Goal: Task Accomplishment & Management: Manage account settings

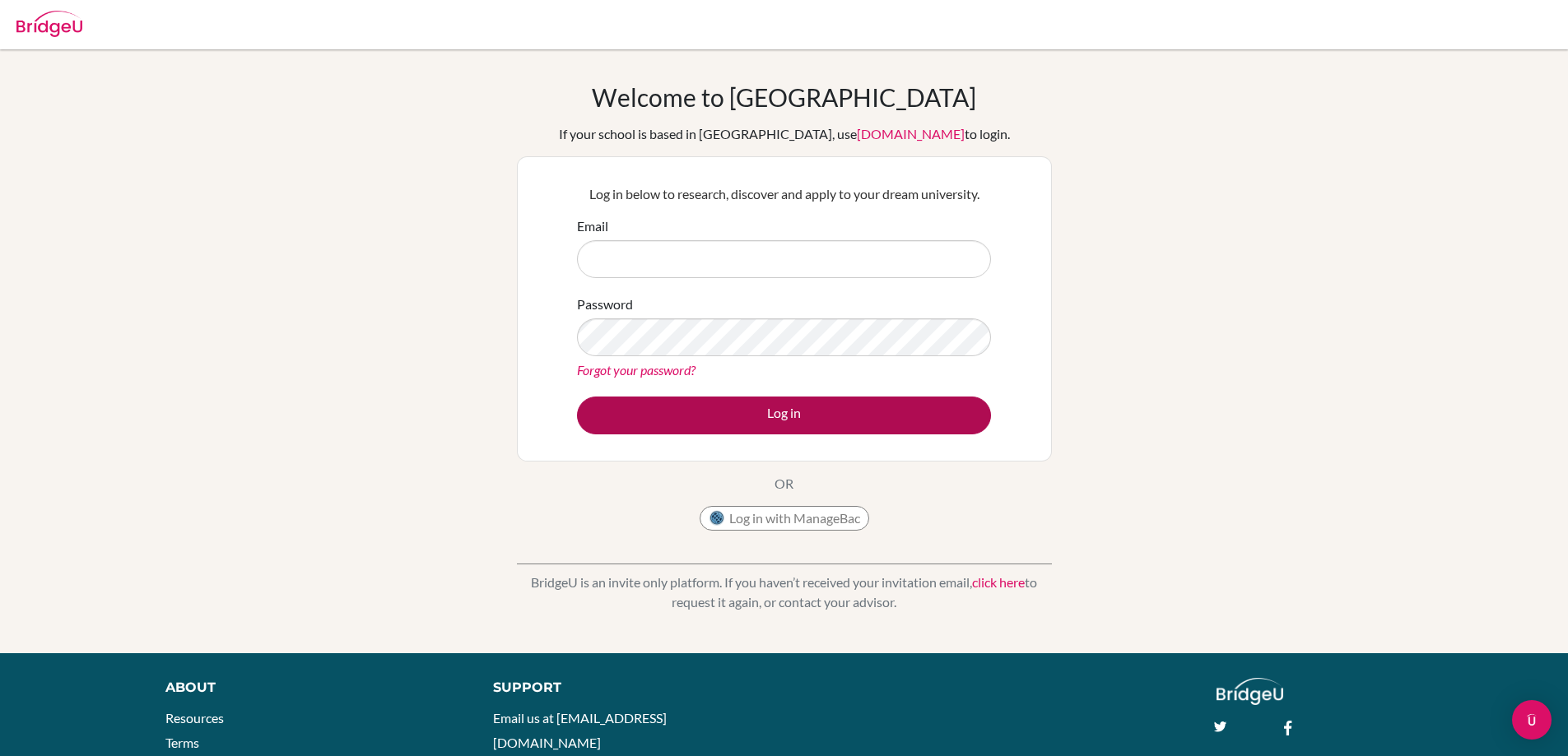
type input "amcfall@nca.edu.ni"
click at [850, 414] on button "Log in" at bounding box center [784, 415] width 414 height 38
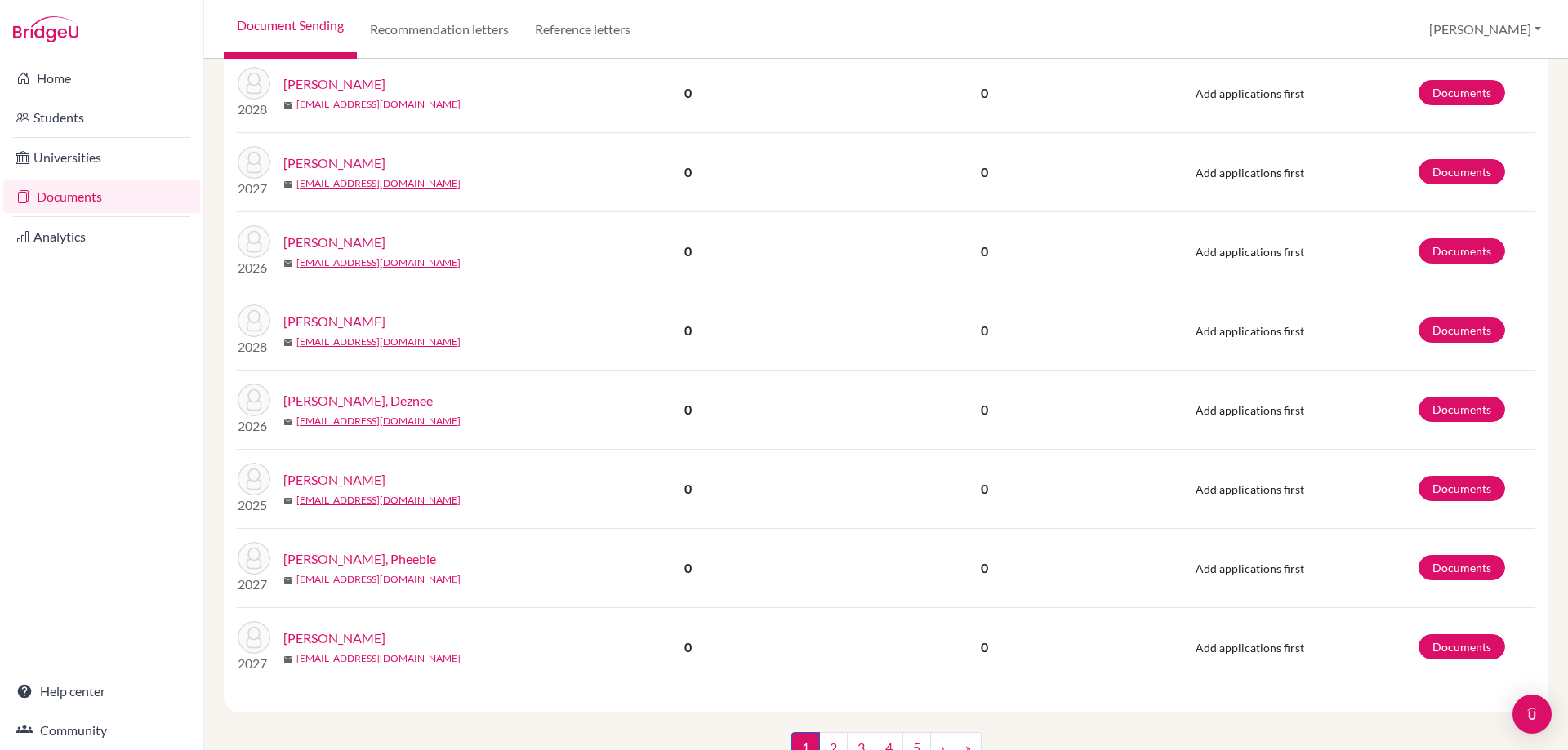
scroll to position [1714, 0]
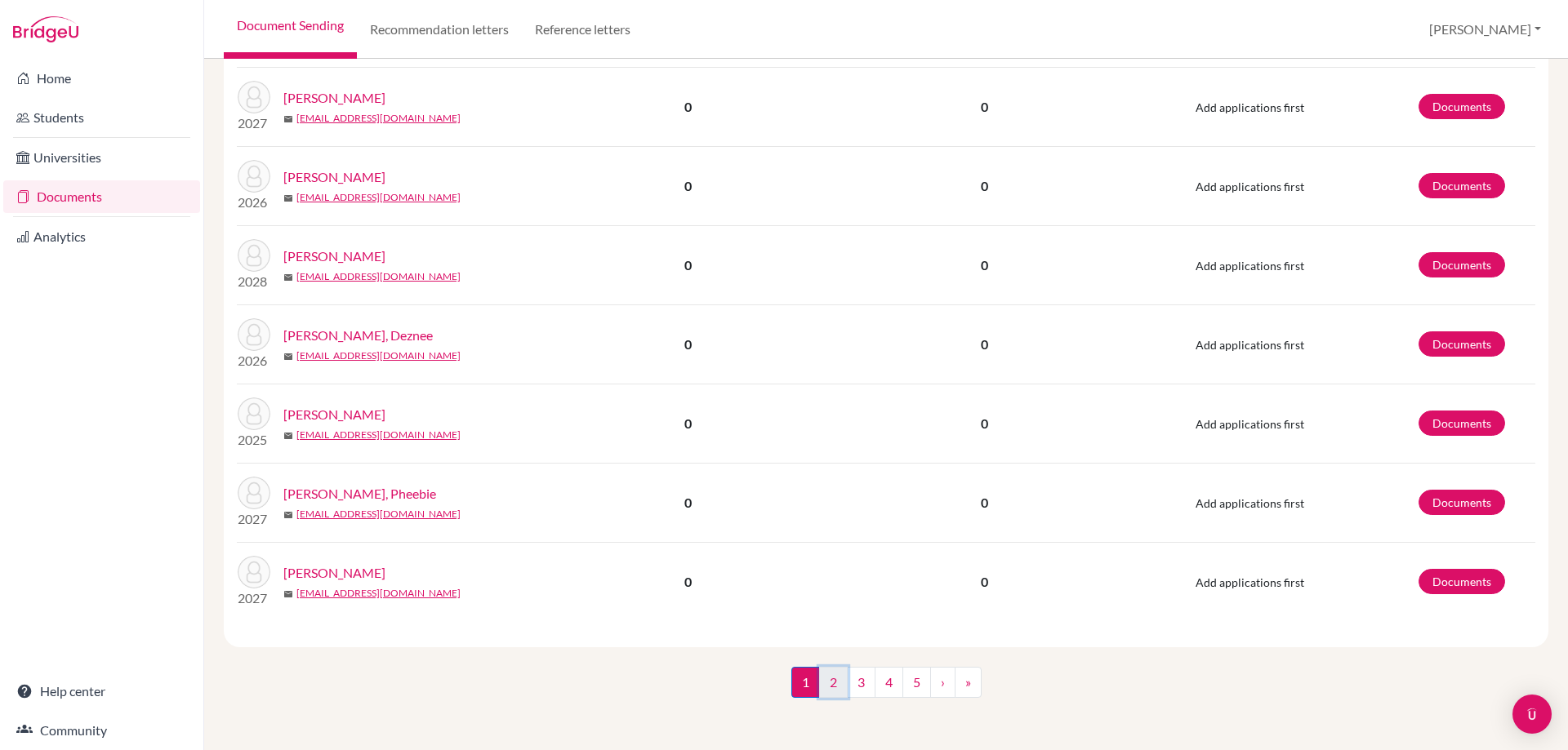
click at [829, 685] on link "2" at bounding box center [834, 682] width 29 height 31
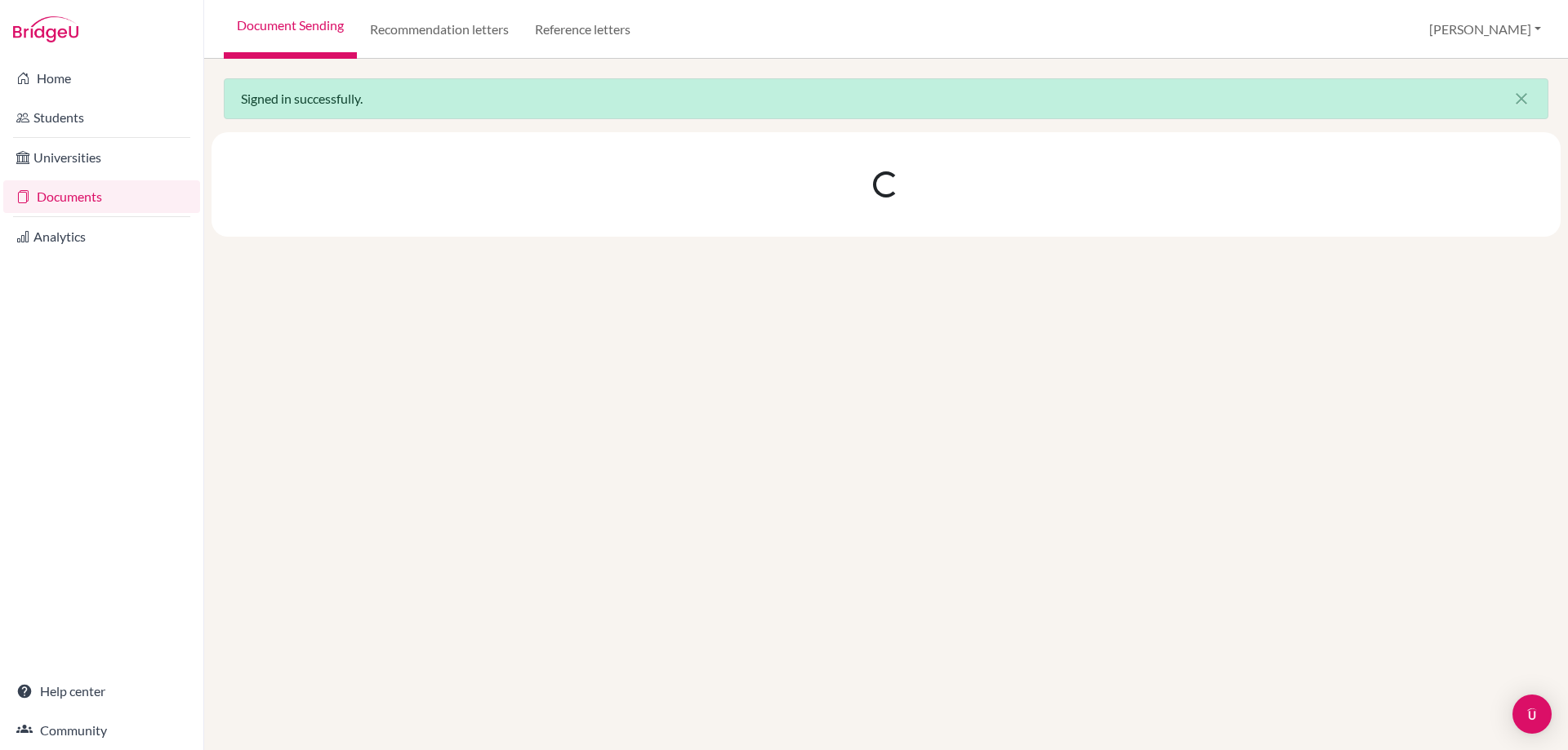
scroll to position [0, 0]
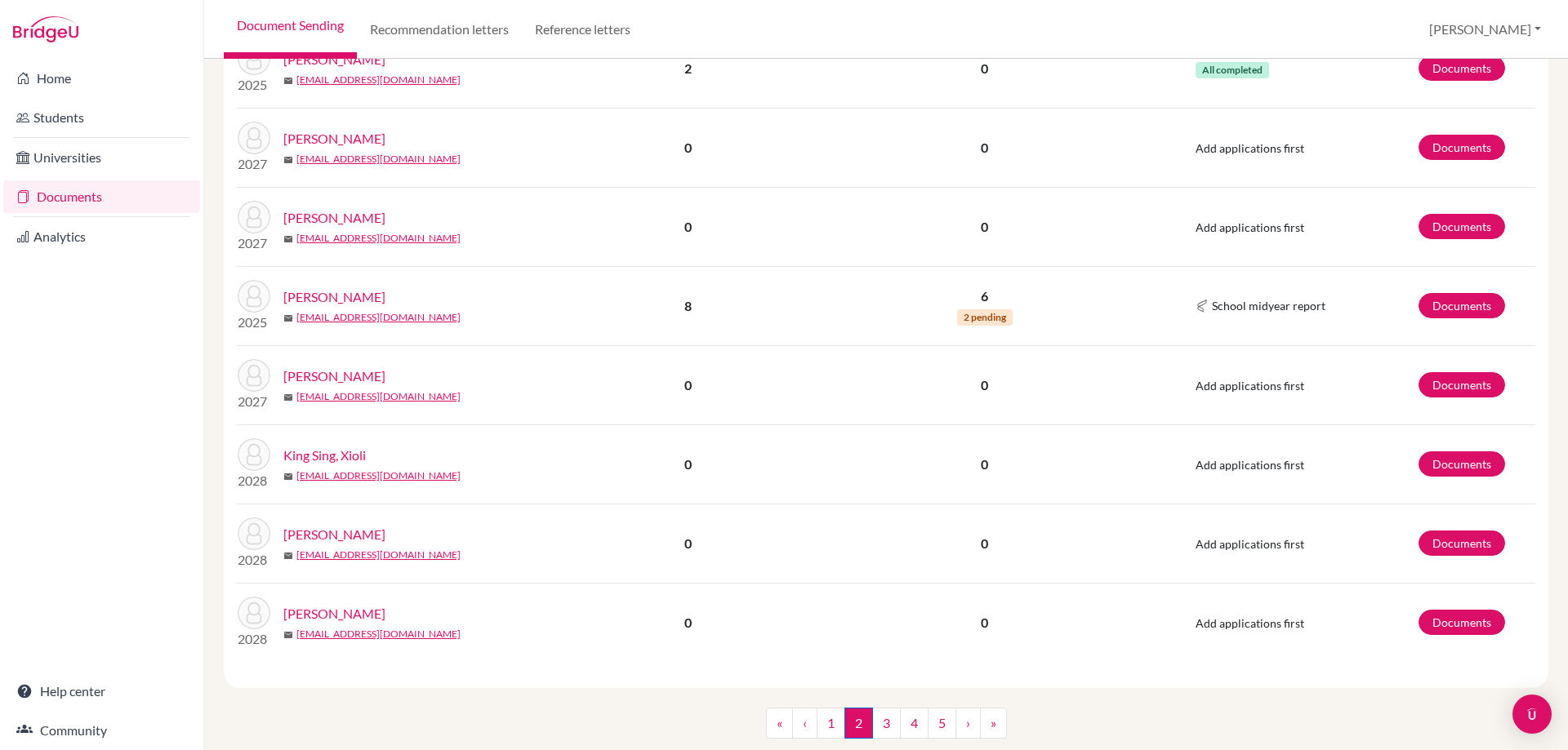
scroll to position [1393, 0]
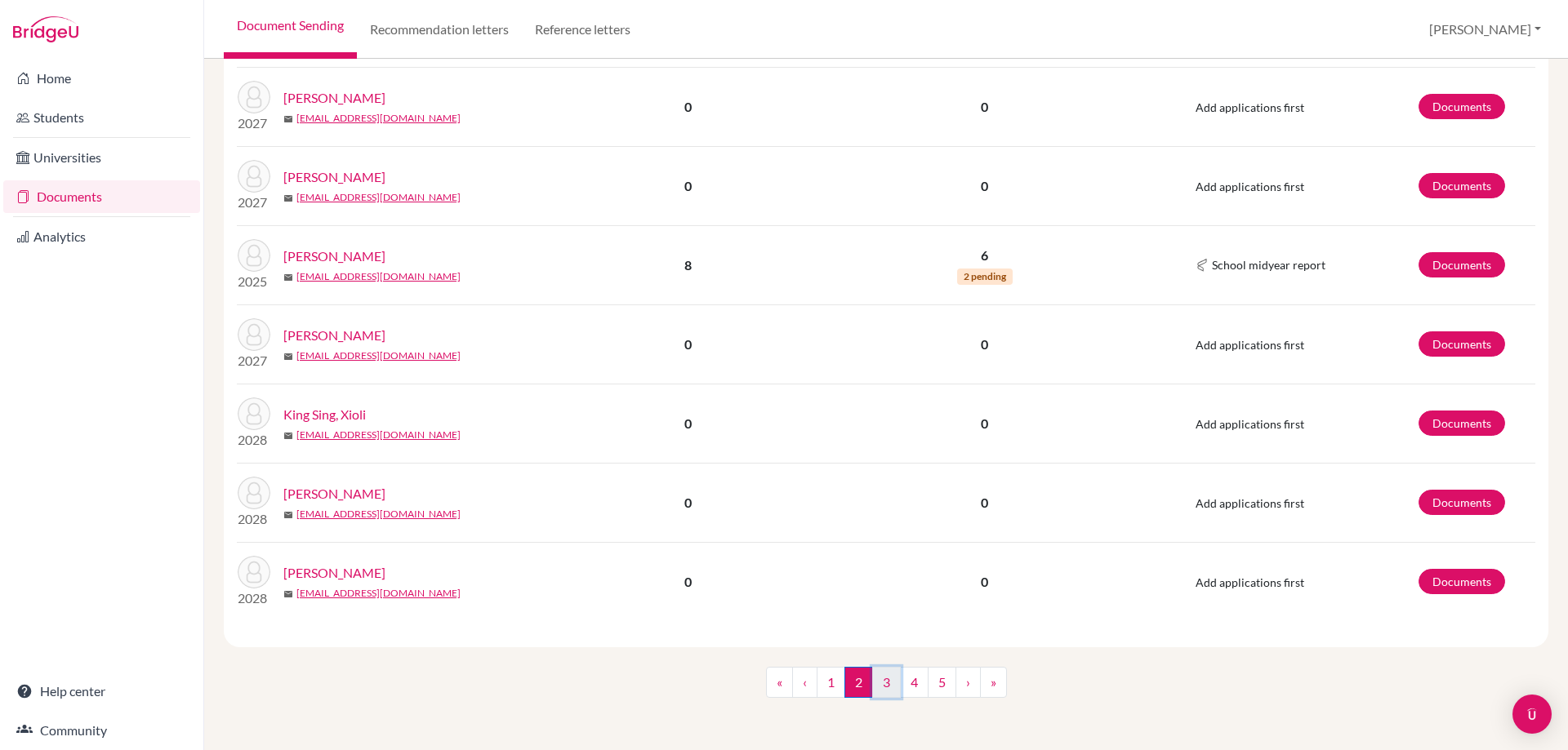
click at [877, 677] on link "3" at bounding box center [886, 682] width 29 height 31
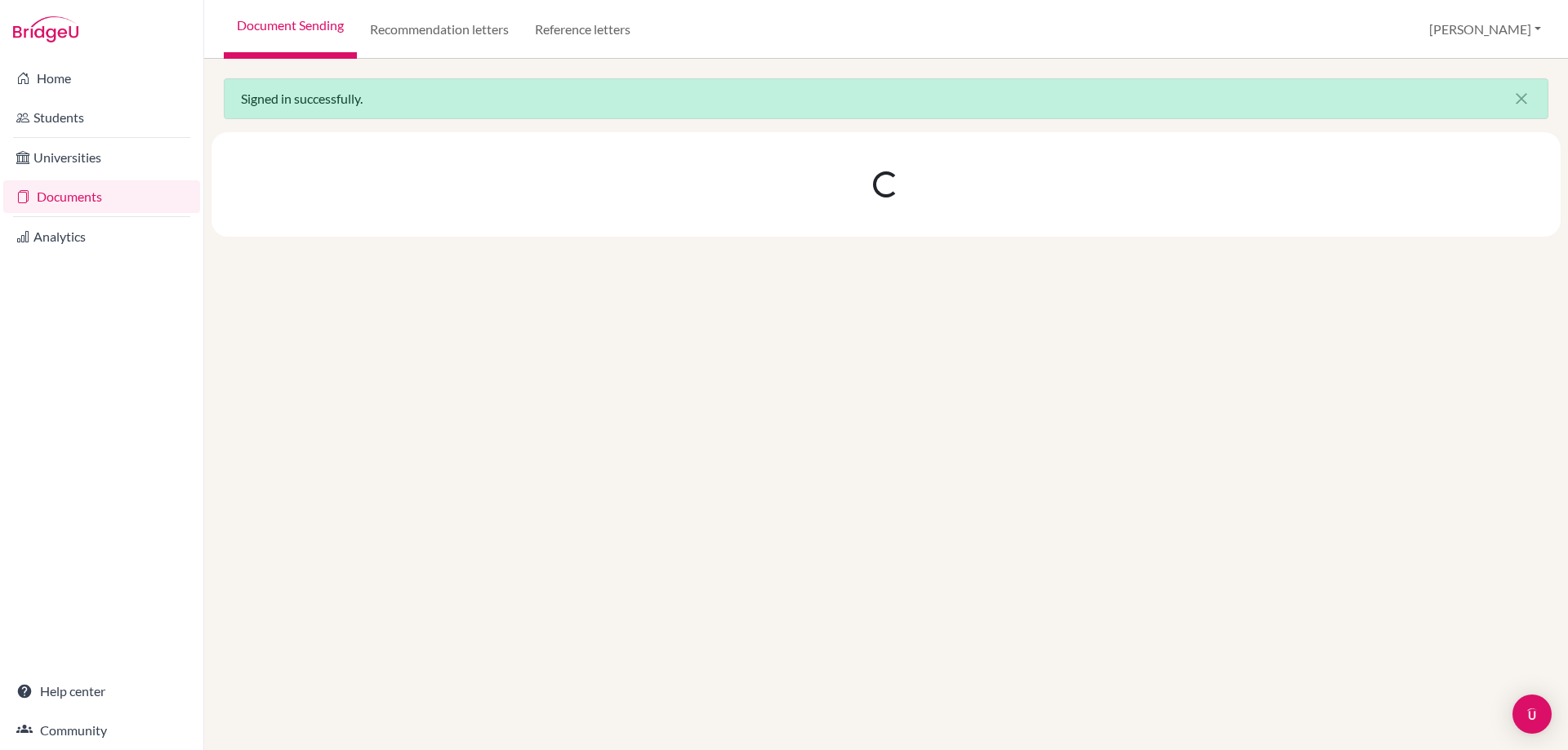
scroll to position [0, 0]
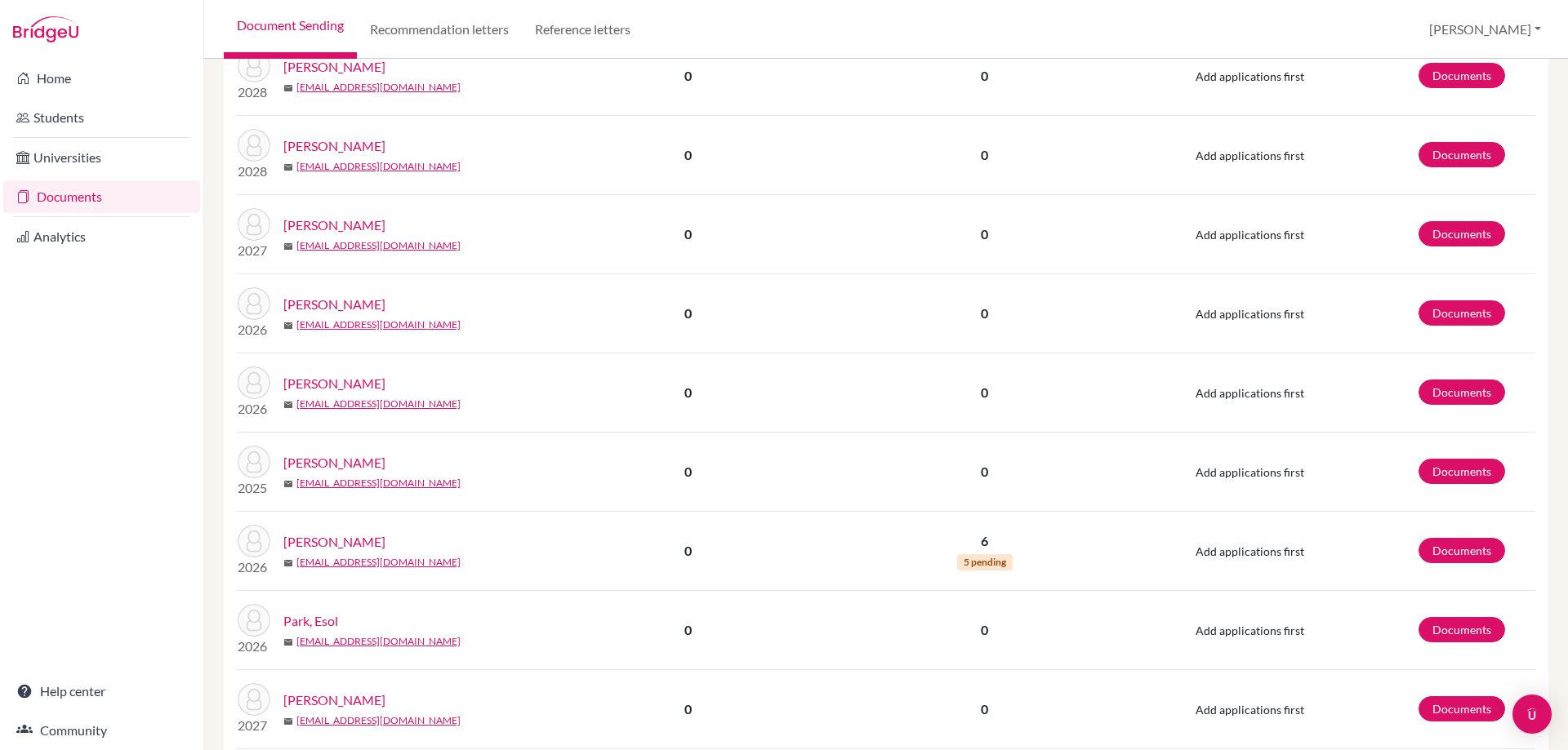
scroll to position [1038, 0]
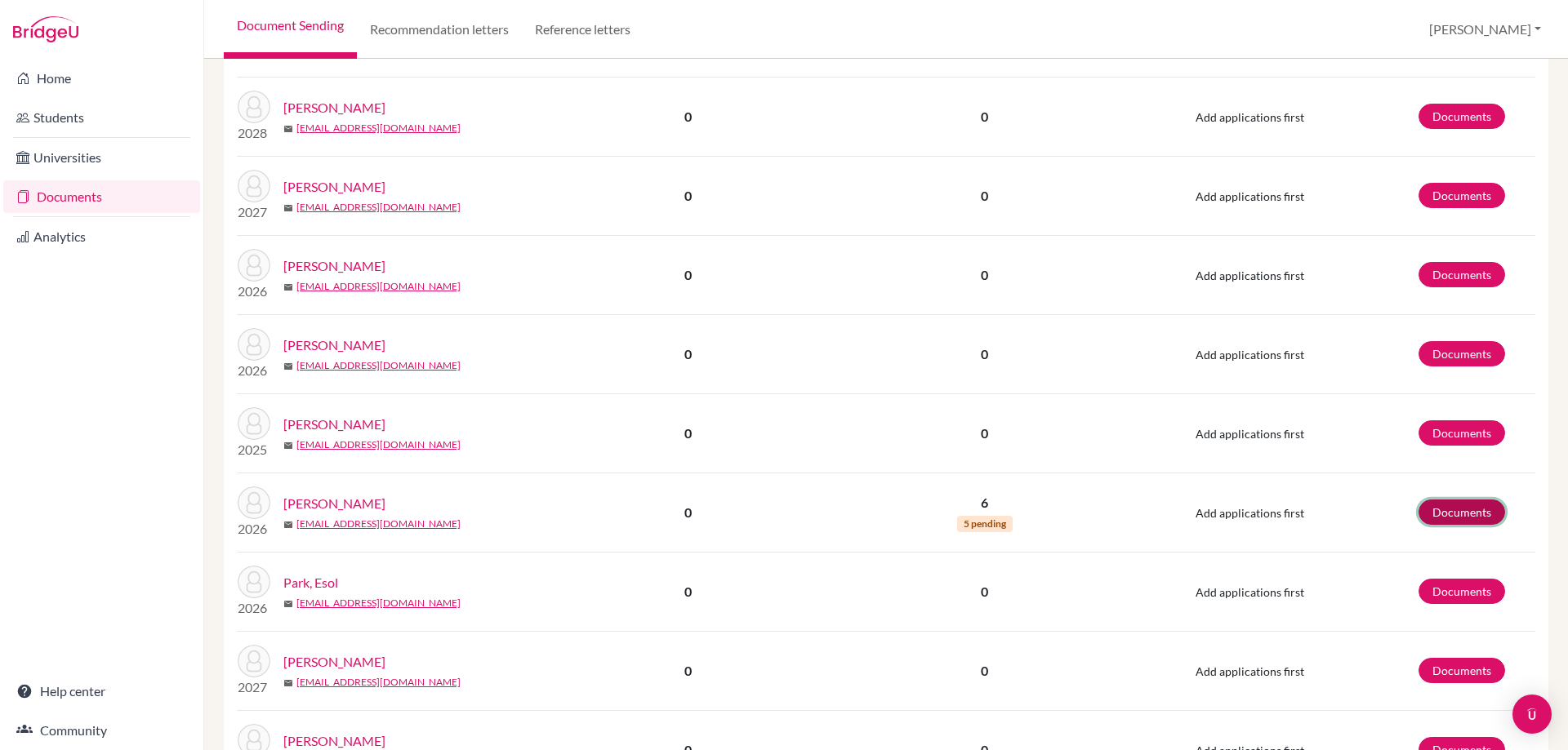
click at [1461, 506] on link "Documents" at bounding box center [1462, 512] width 87 height 25
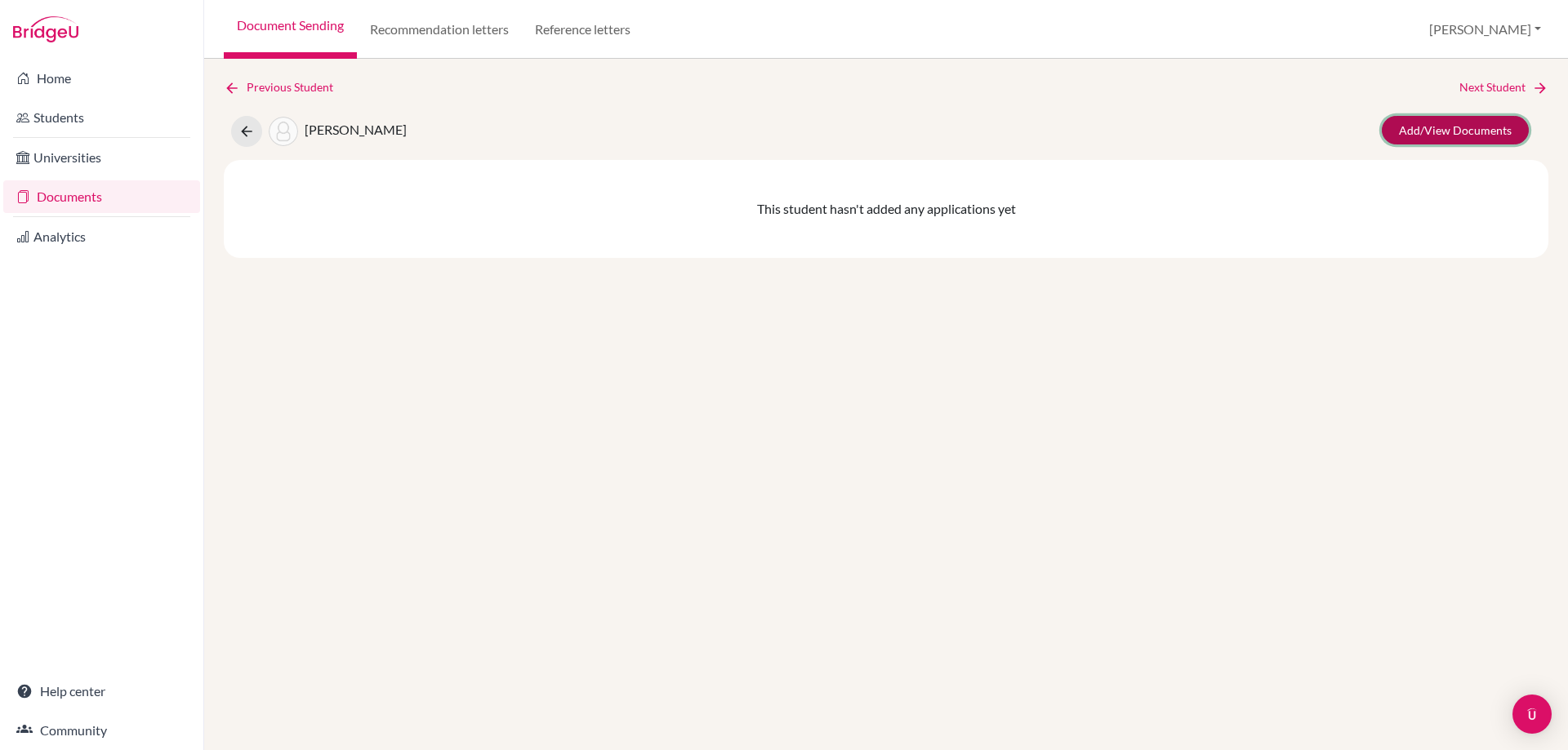
click at [1442, 127] on link "Add/View Documents" at bounding box center [1455, 131] width 147 height 29
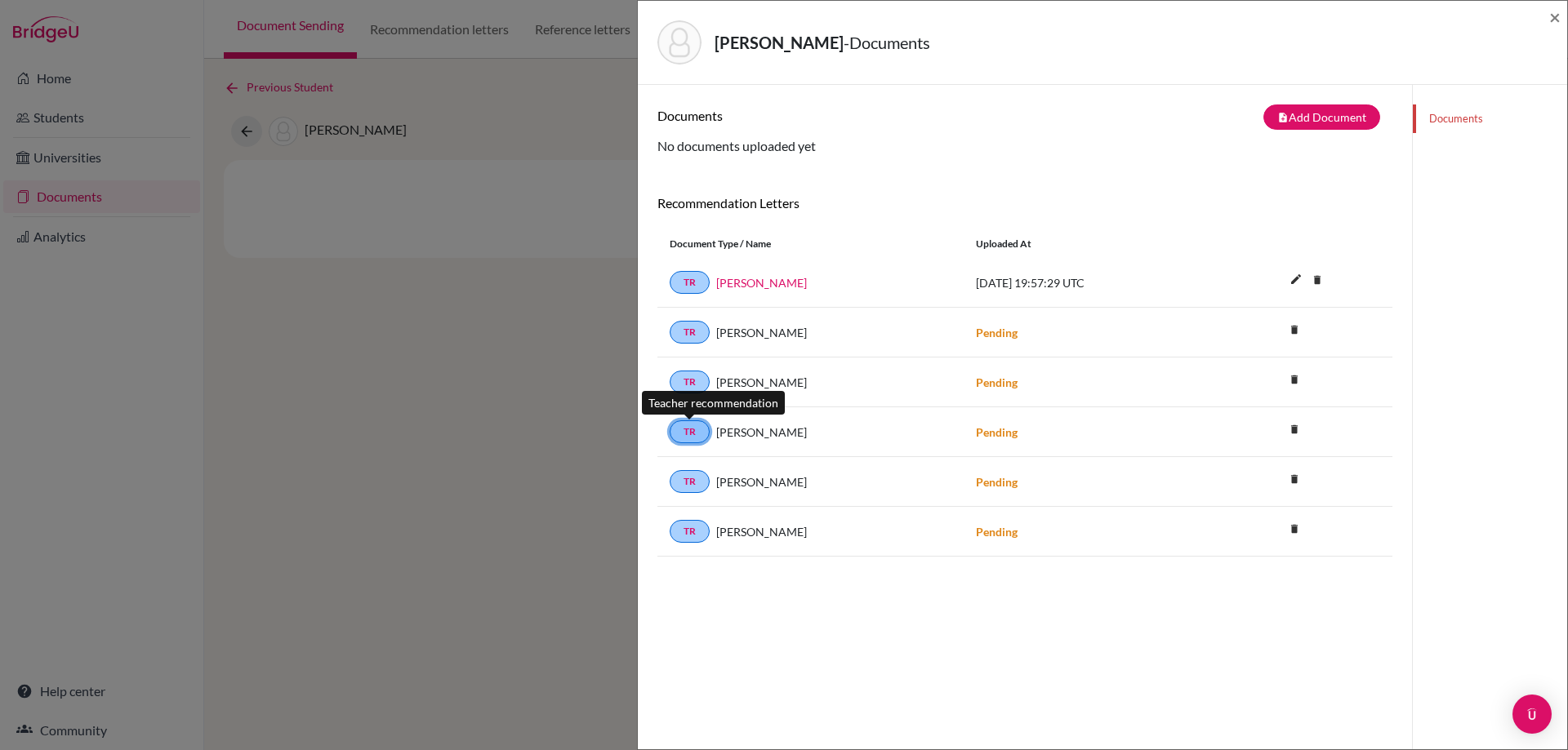
click at [693, 439] on link "TR" at bounding box center [690, 432] width 40 height 23
click at [1326, 124] on button "note_add Add Document" at bounding box center [1322, 117] width 117 height 25
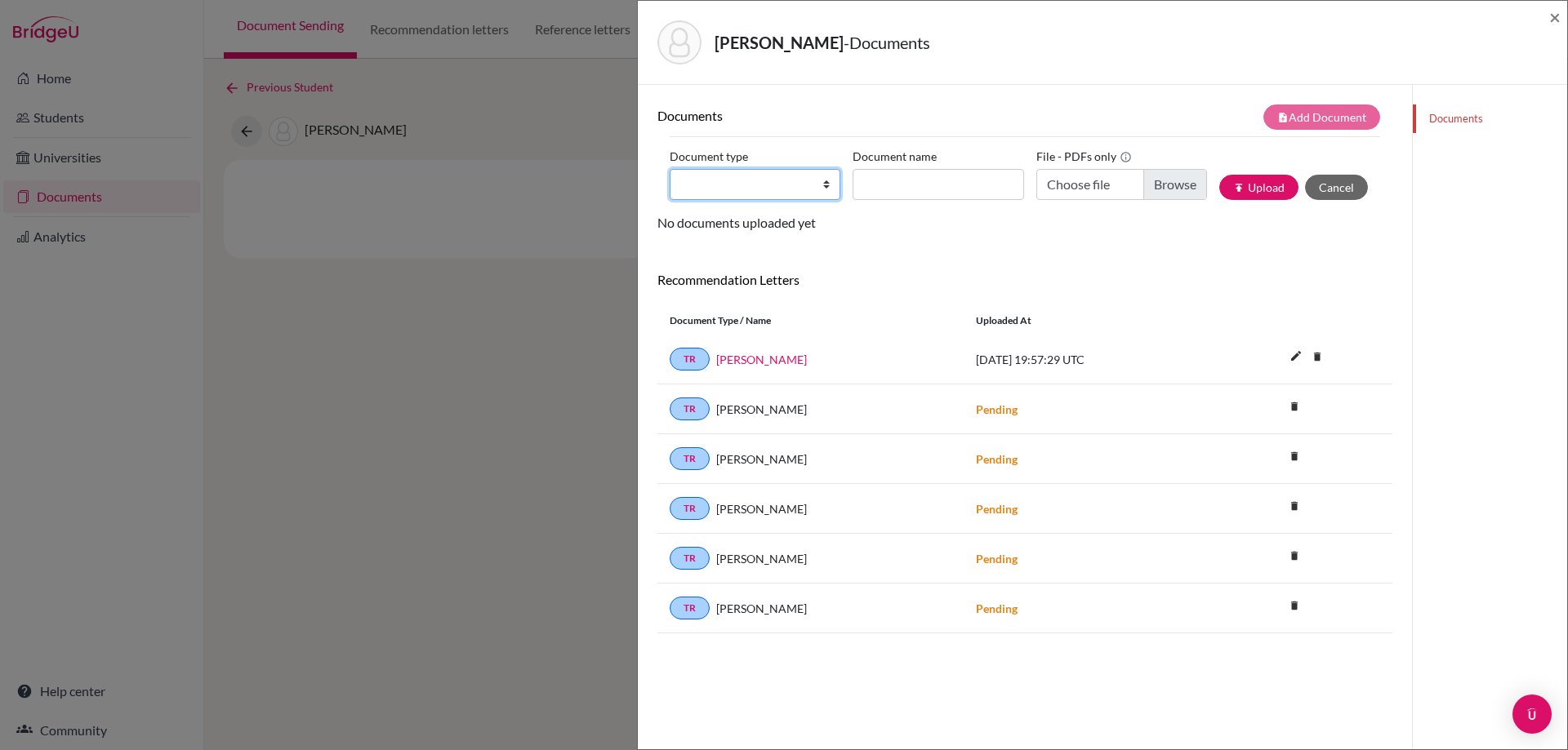
click at [811, 194] on select "Change explanation for Common App reports Counselor recommendation Internationa…" at bounding box center [755, 184] width 171 height 31
select select "4"
click at [670, 169] on select "Change explanation for Common App reports Counselor recommendation Internationa…" at bounding box center [755, 184] width 171 height 31
click at [942, 183] on input "Document name" at bounding box center [937, 184] width 171 height 31
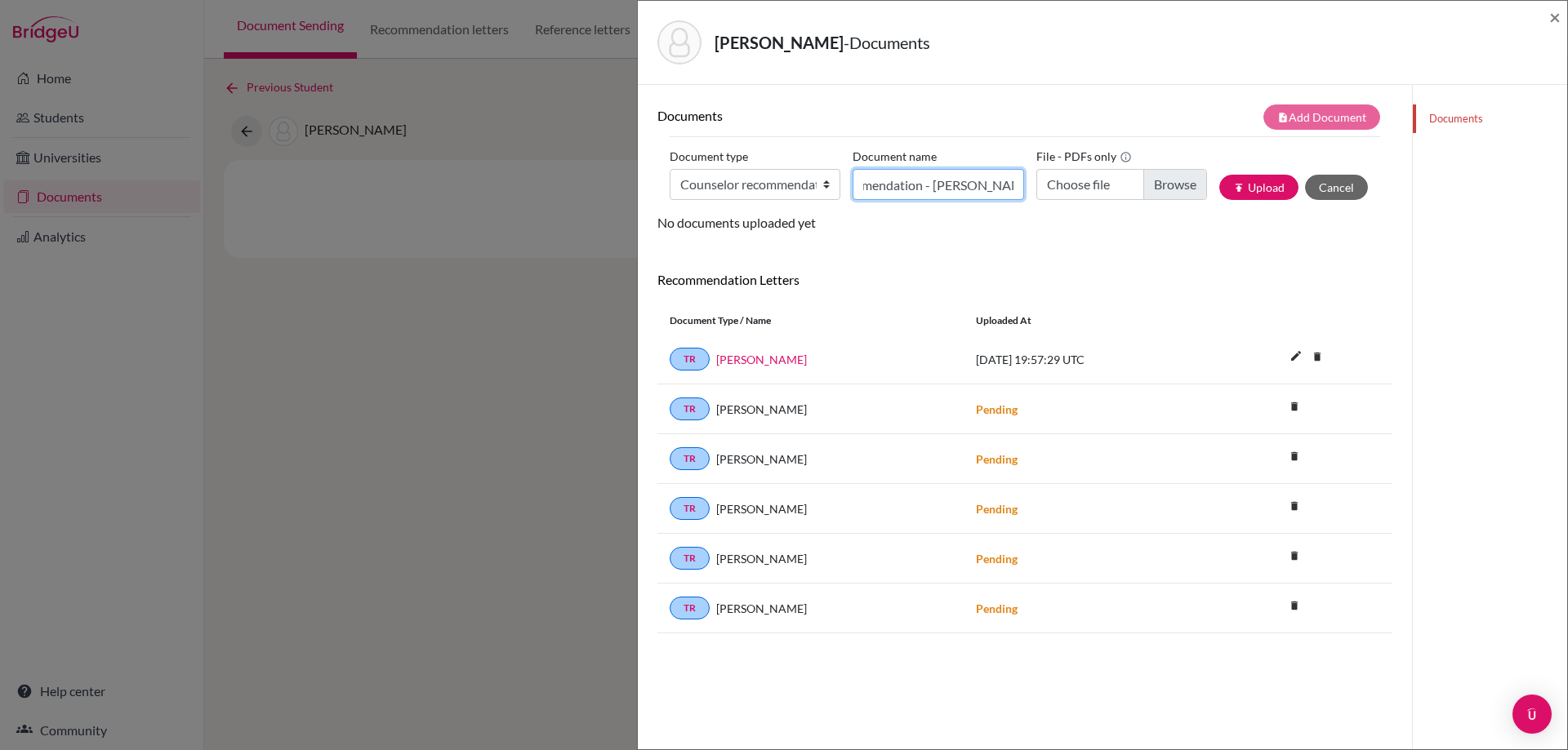
type input "Recommendation - Ortega, Elton"
click at [1141, 177] on input "Choose file" at bounding box center [1122, 184] width 171 height 31
click at [1165, 179] on input "Choose file" at bounding box center [1122, 184] width 171 height 31
type input "C:\fakepath\Letter of Recommendation - Ortega, Elton.pdf"
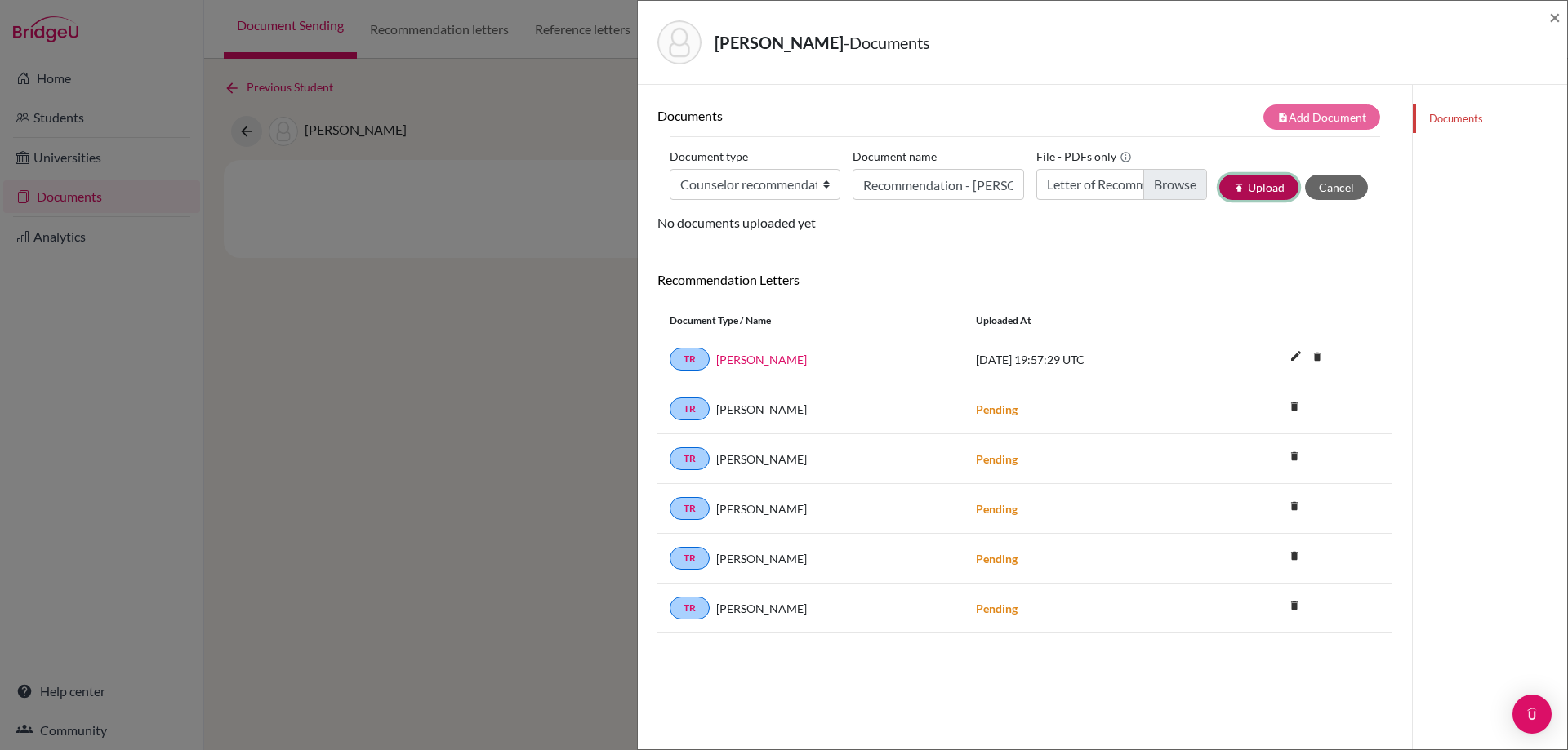
click at [1274, 192] on button "publish Upload" at bounding box center [1259, 187] width 80 height 25
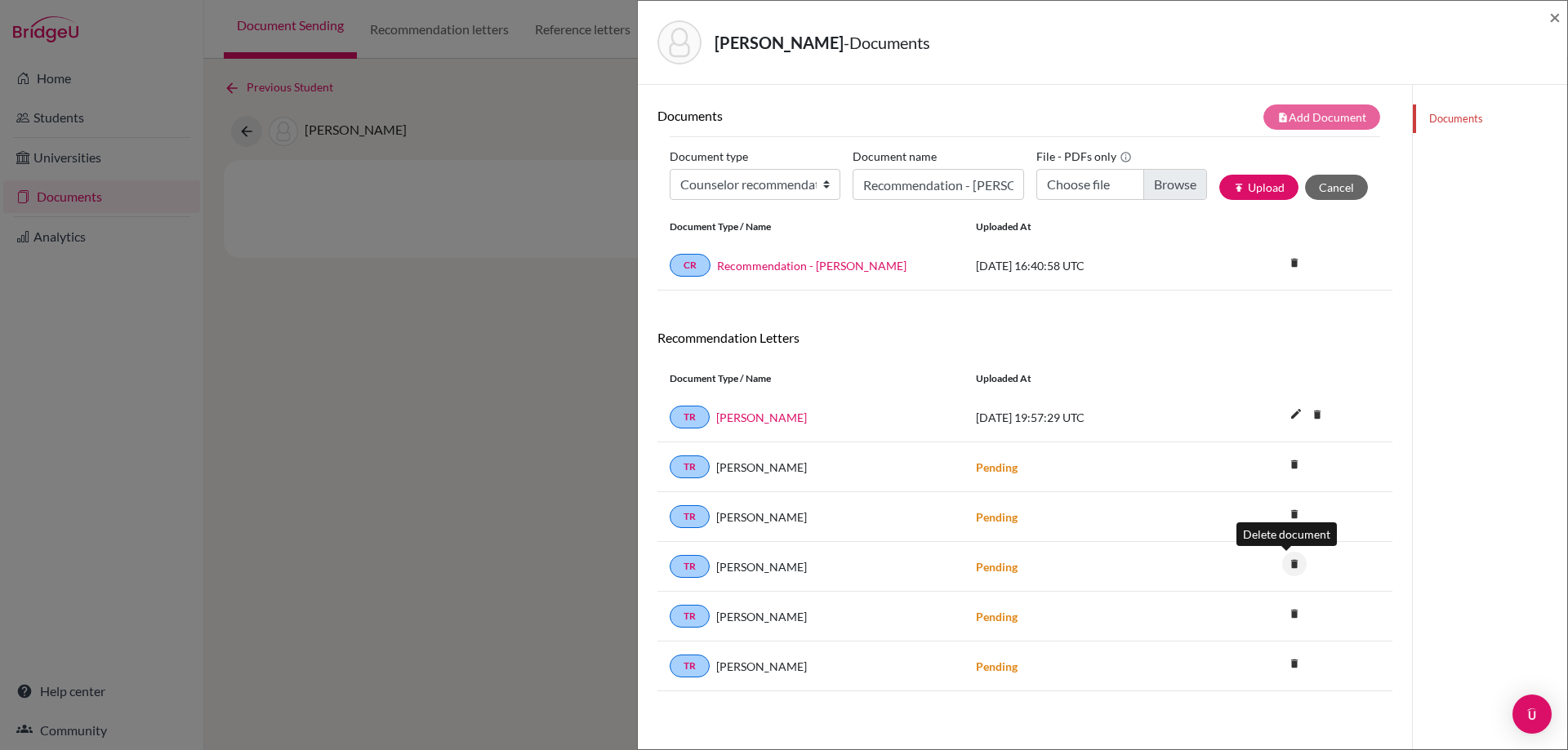
click at [1293, 570] on icon "delete" at bounding box center [1294, 563] width 24 height 24
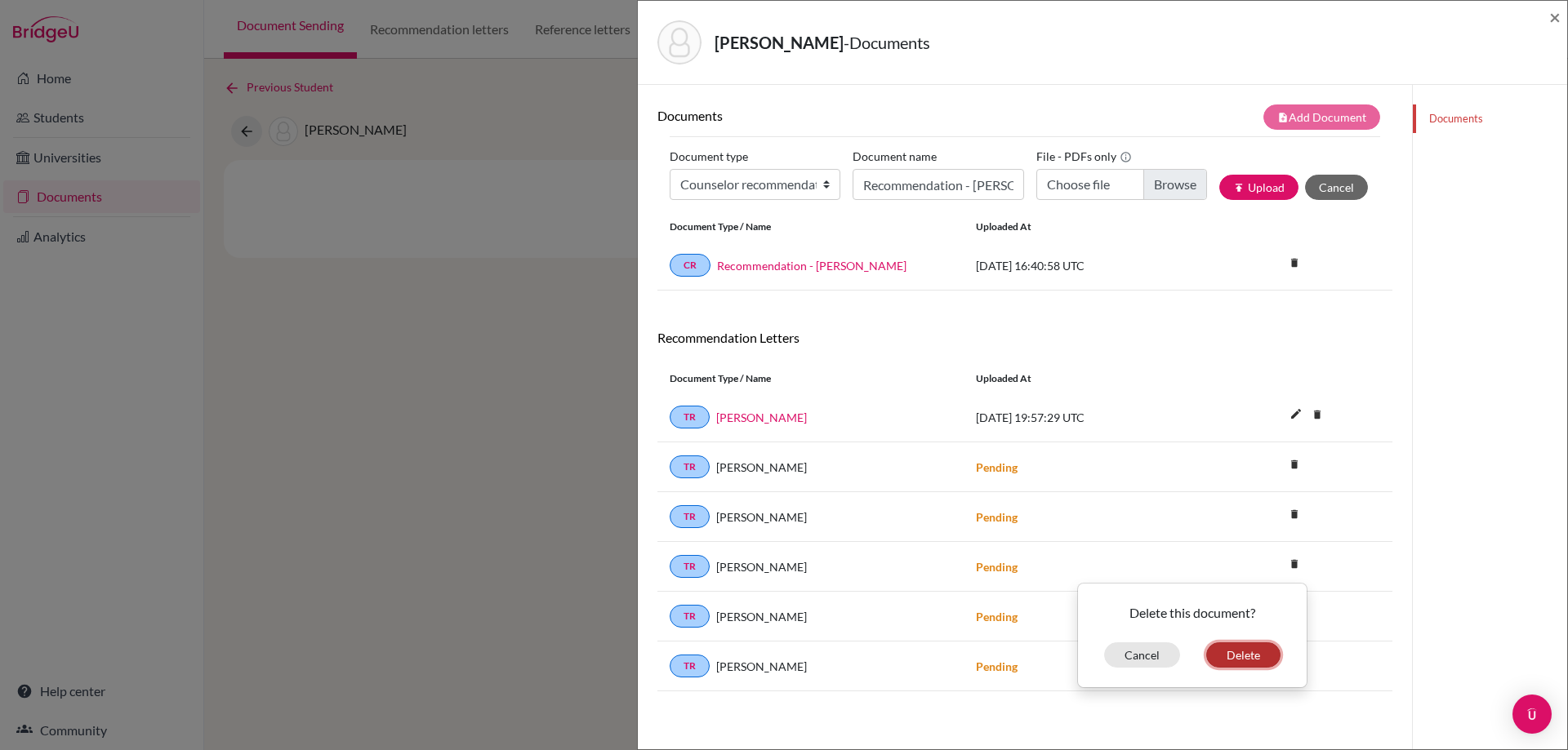
click at [1237, 661] on button "Delete" at bounding box center [1243, 655] width 74 height 25
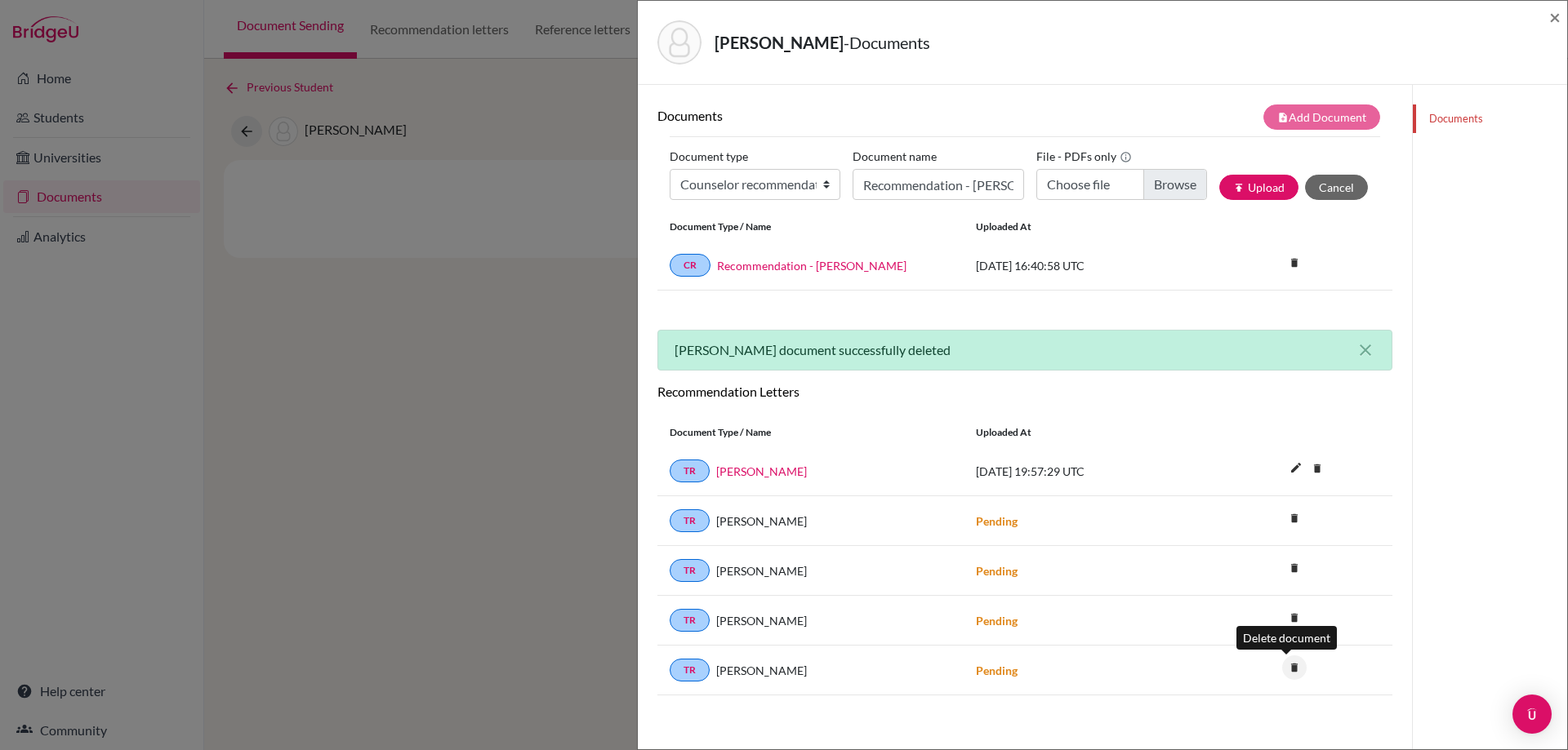
click at [1290, 671] on icon "delete" at bounding box center [1294, 667] width 24 height 24
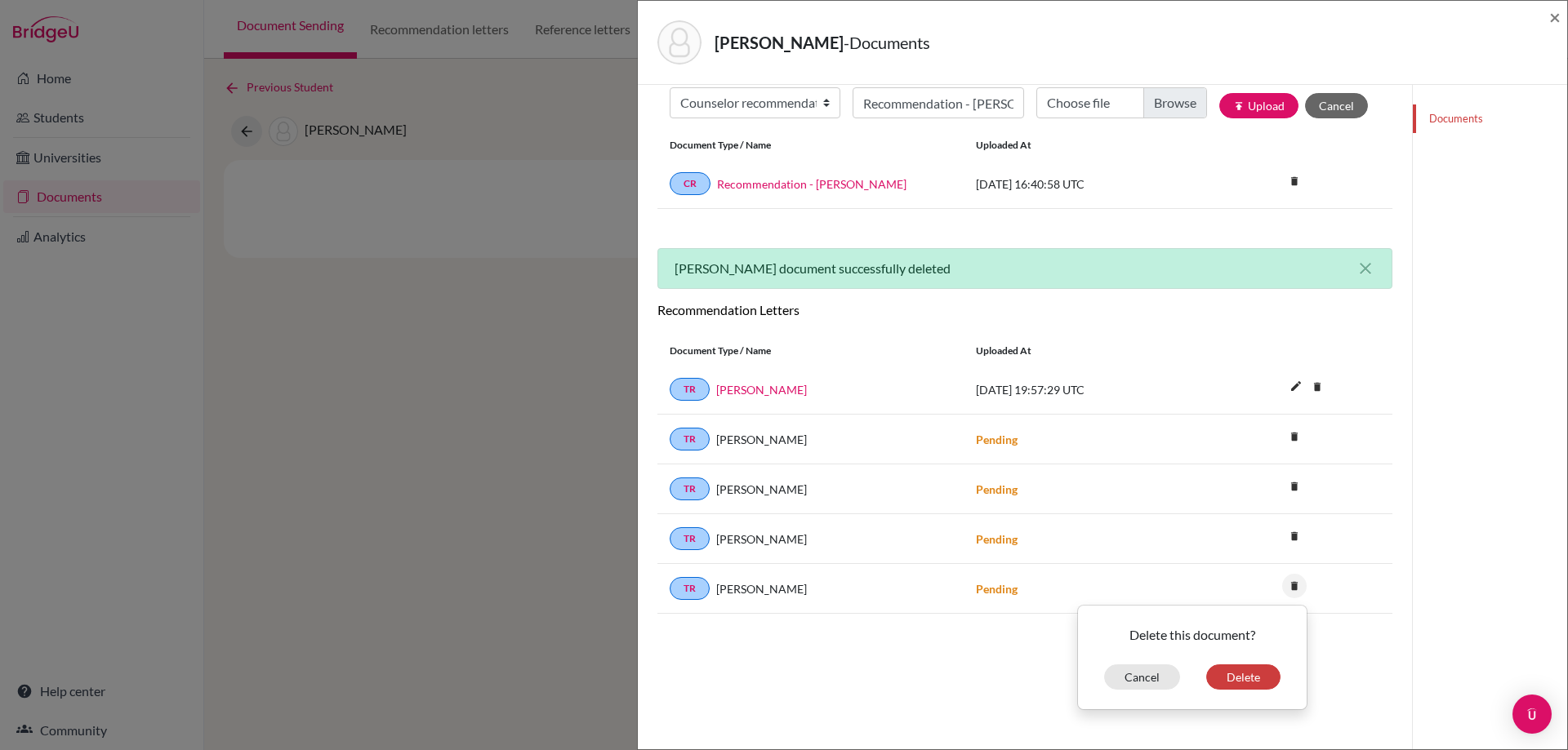
scroll to position [86, 0]
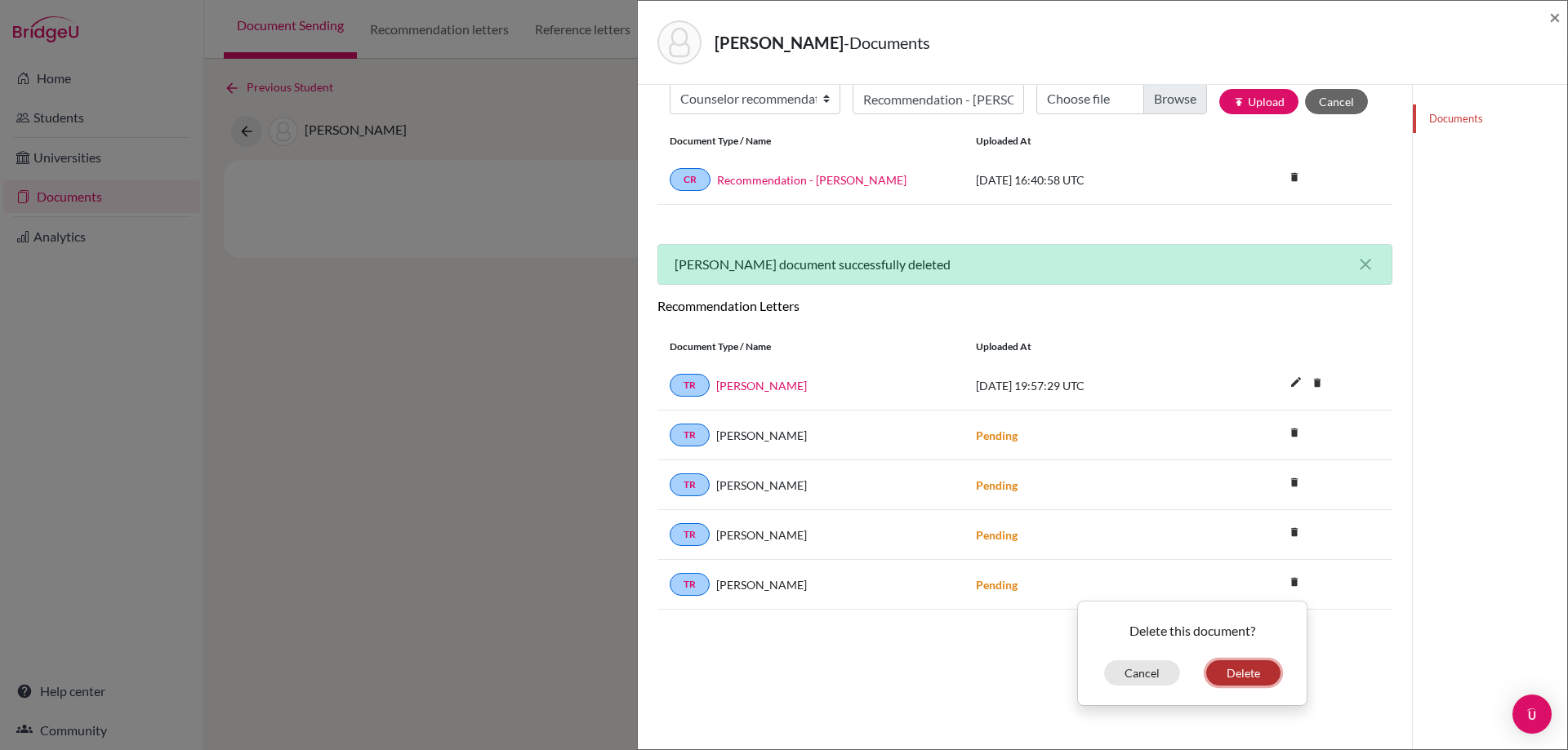
click at [1237, 681] on button "Delete" at bounding box center [1243, 673] width 74 height 25
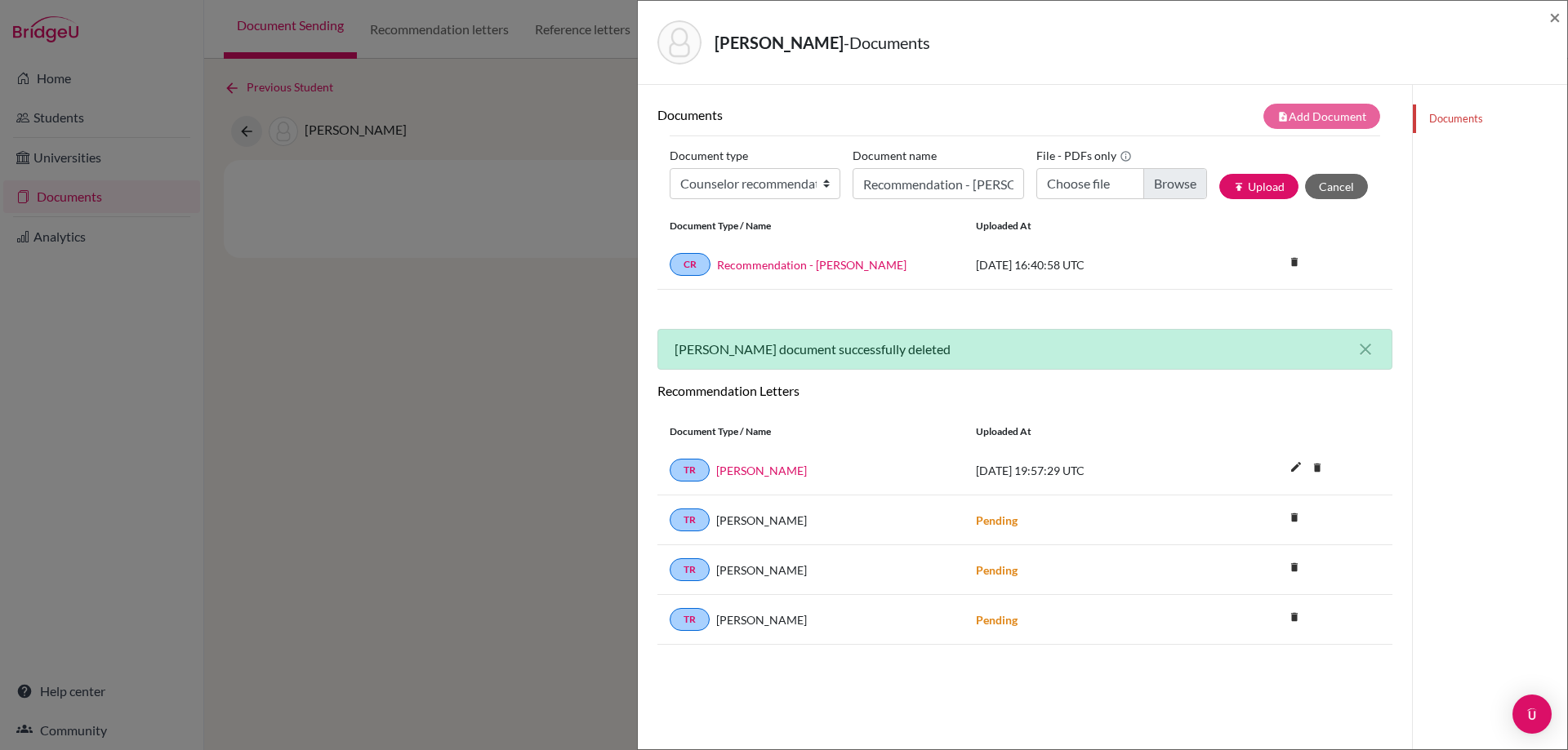
scroll to position [0, 0]
click at [822, 184] on select "Change explanation for Common App reports Counselor recommendation Internationa…" at bounding box center [755, 184] width 171 height 31
select select "2"
click at [670, 169] on select "Change explanation for Common App reports Counselor recommendation Internationa…" at bounding box center [755, 184] width 171 height 31
click at [934, 179] on input "Recommendation - Ortega, Elton" at bounding box center [937, 184] width 171 height 31
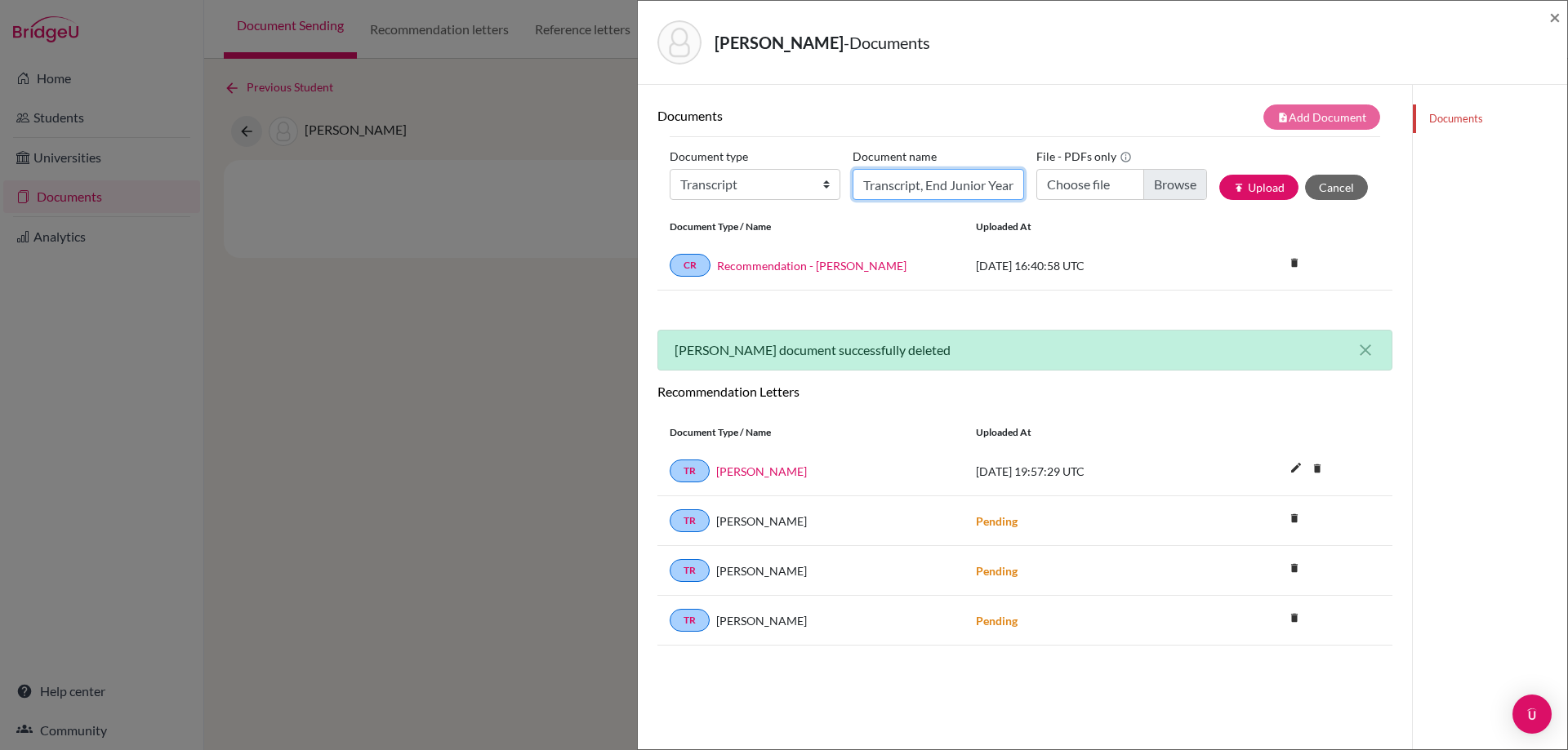
click at [1013, 186] on input "Transcript, End Junior Year - Lim, John" at bounding box center [937, 184] width 171 height 31
type input "Transcript, End Junior Year - Ortega, Elton"
click at [1128, 186] on input "Choose file" at bounding box center [1122, 184] width 171 height 31
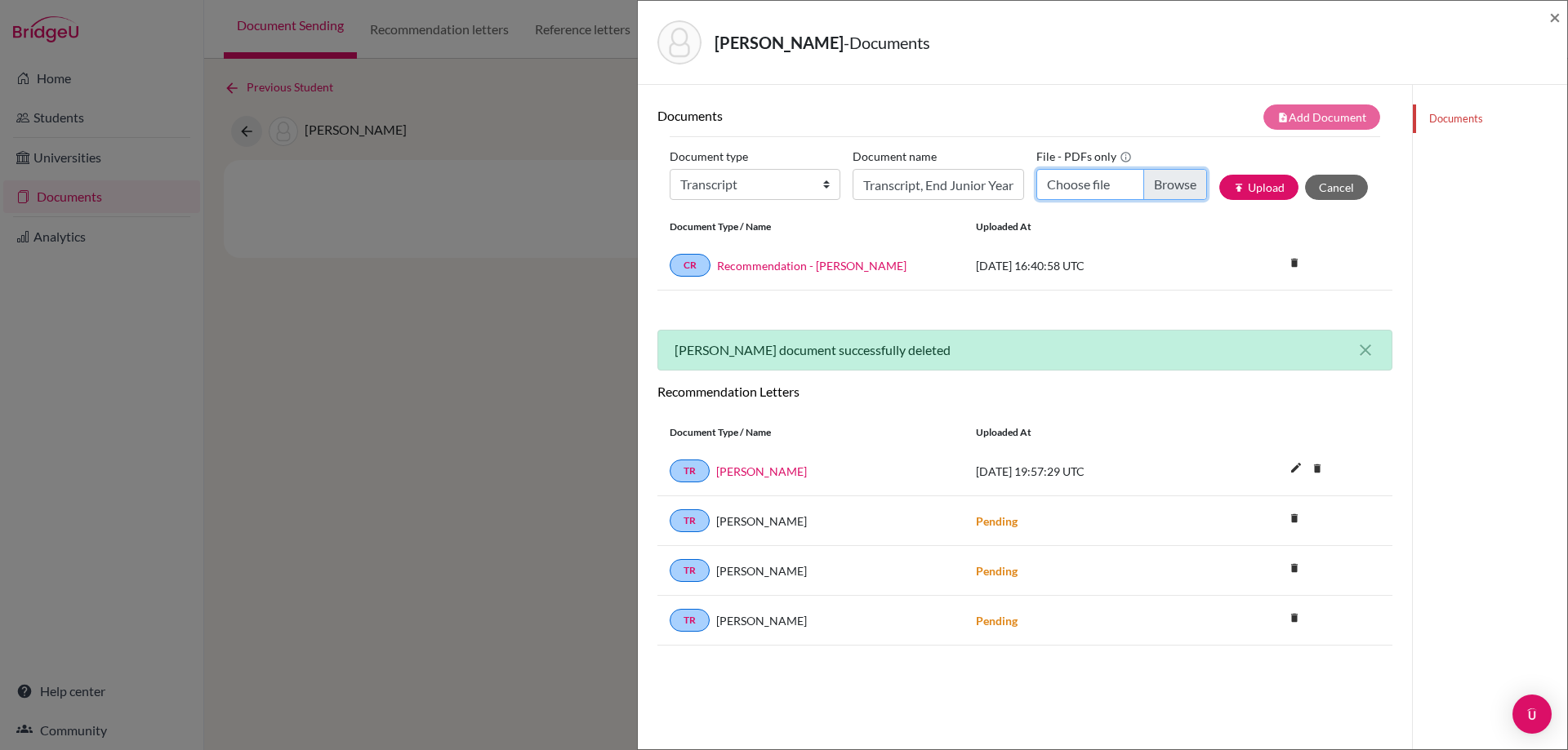
type input "C:\fakepath\Transcript End Junior Year - Ortega, Elton.pdf"
click at [1257, 181] on button "publish Upload" at bounding box center [1259, 187] width 80 height 25
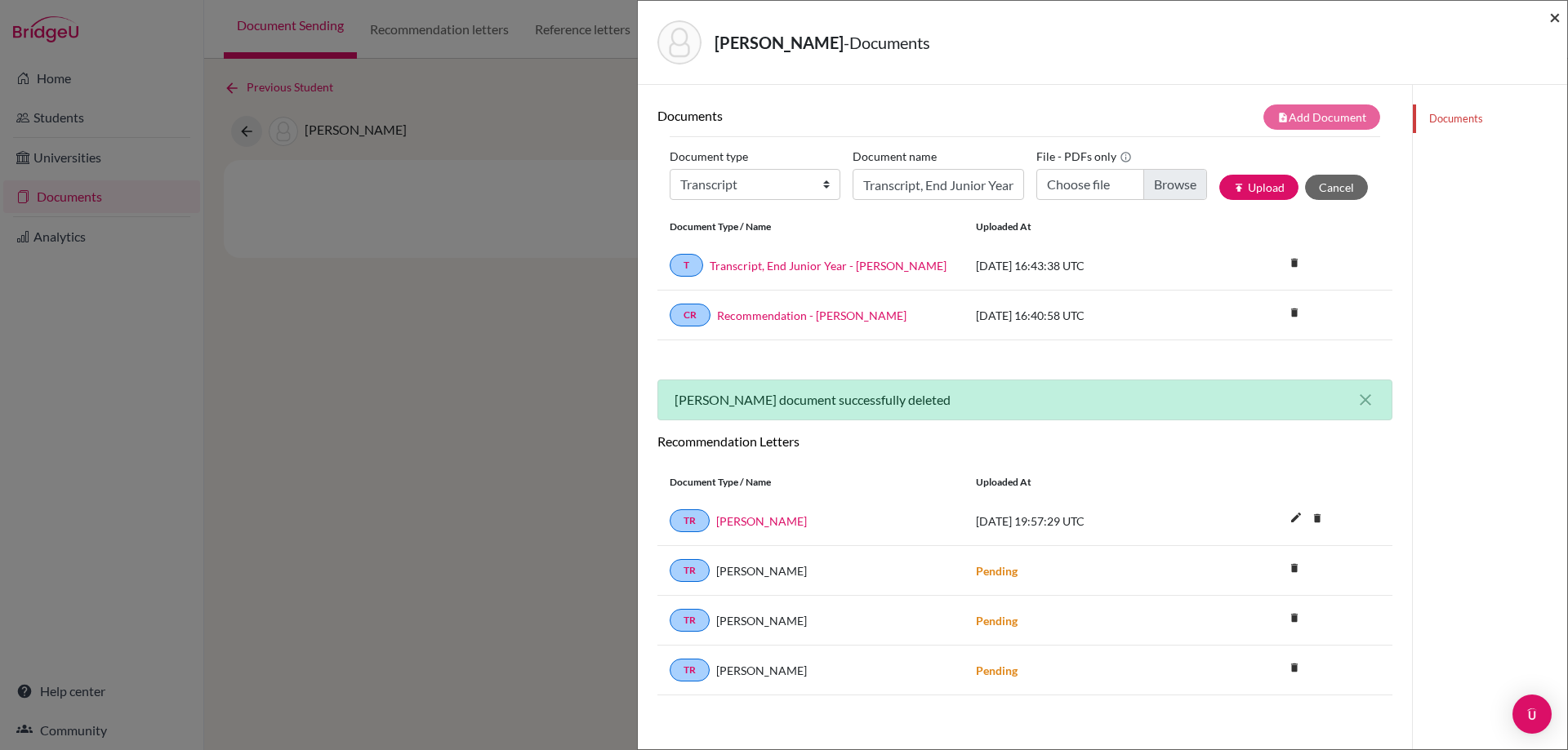
click at [1555, 13] on span "×" at bounding box center [1555, 16] width 12 height 23
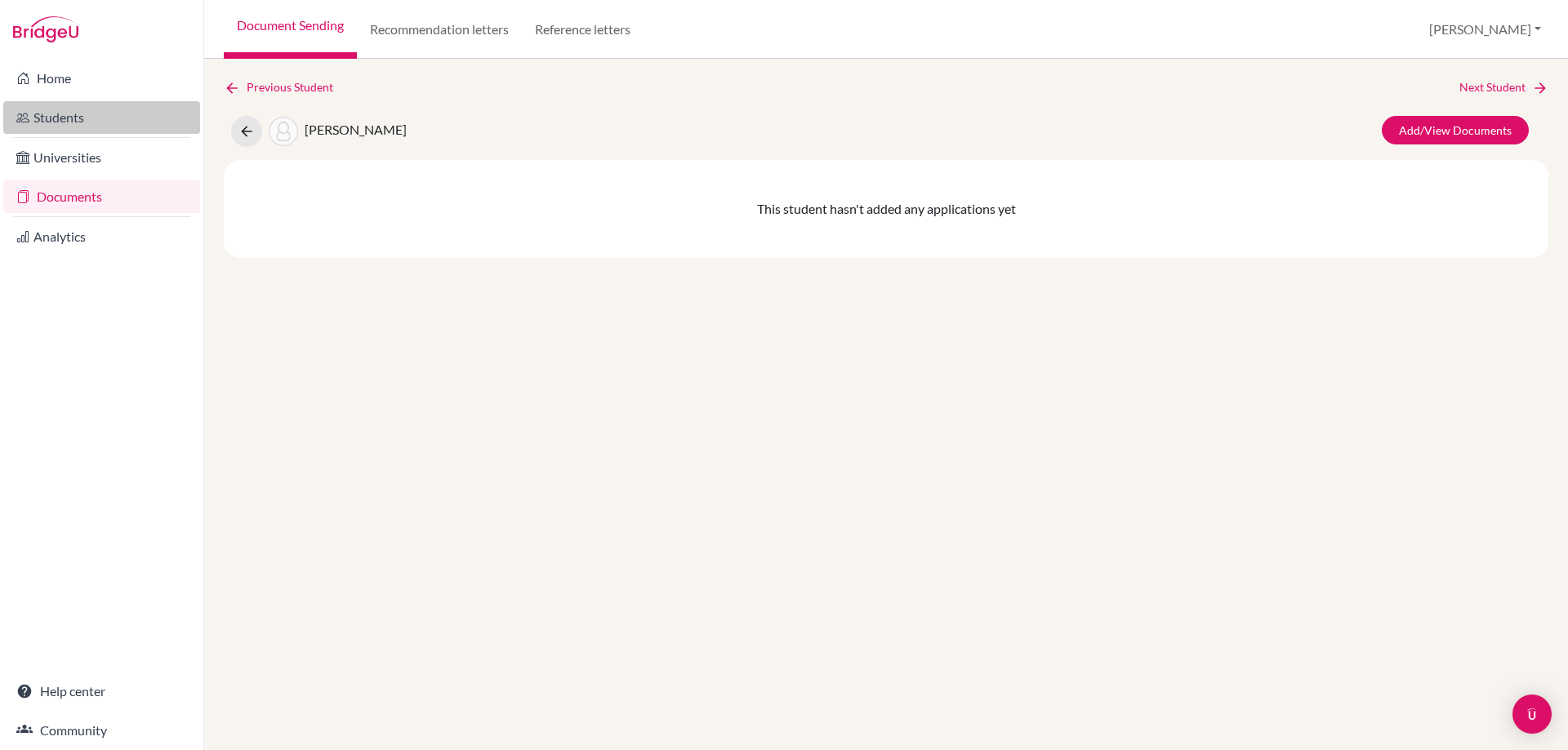
click at [80, 129] on link "Students" at bounding box center [102, 117] width 197 height 33
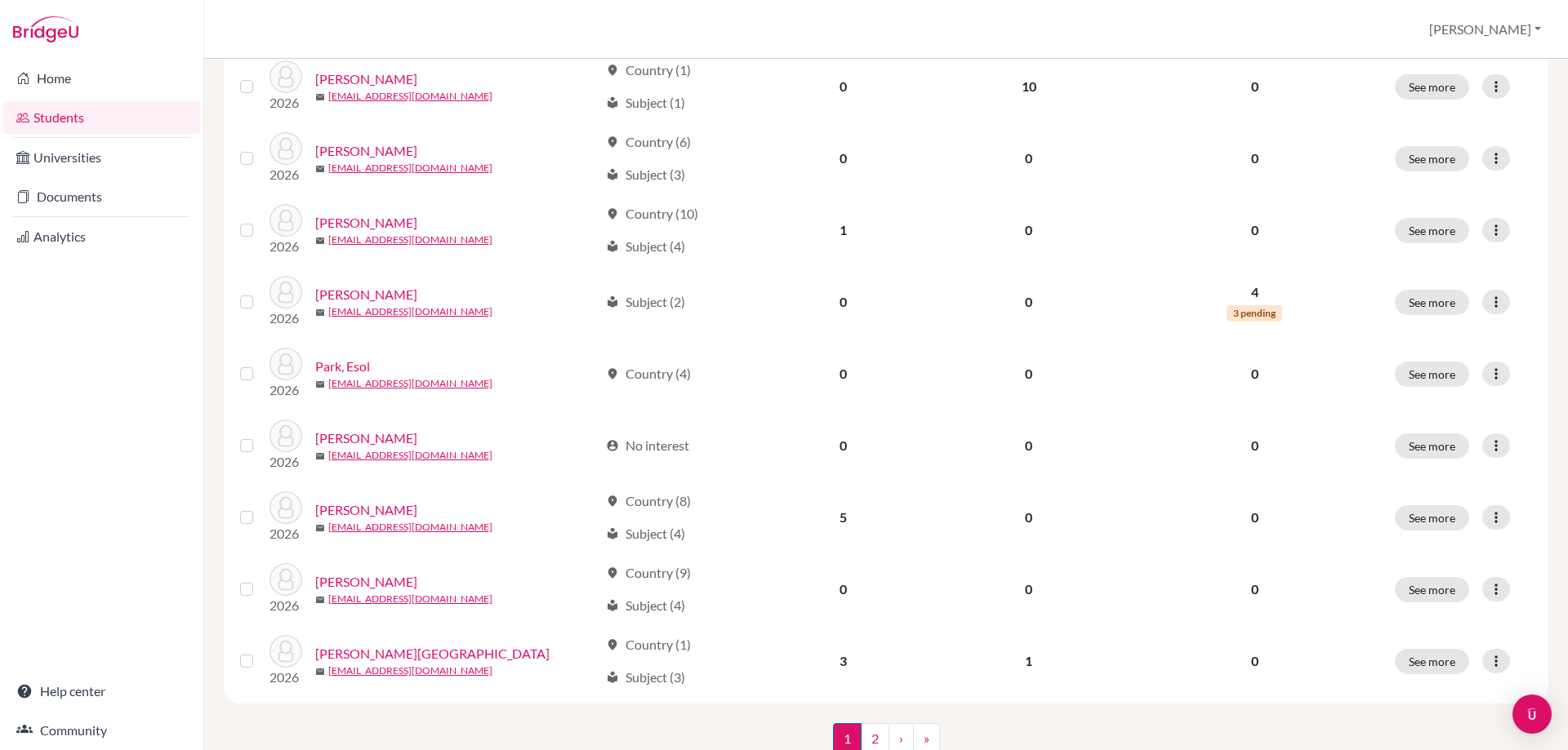
scroll to position [1117, 0]
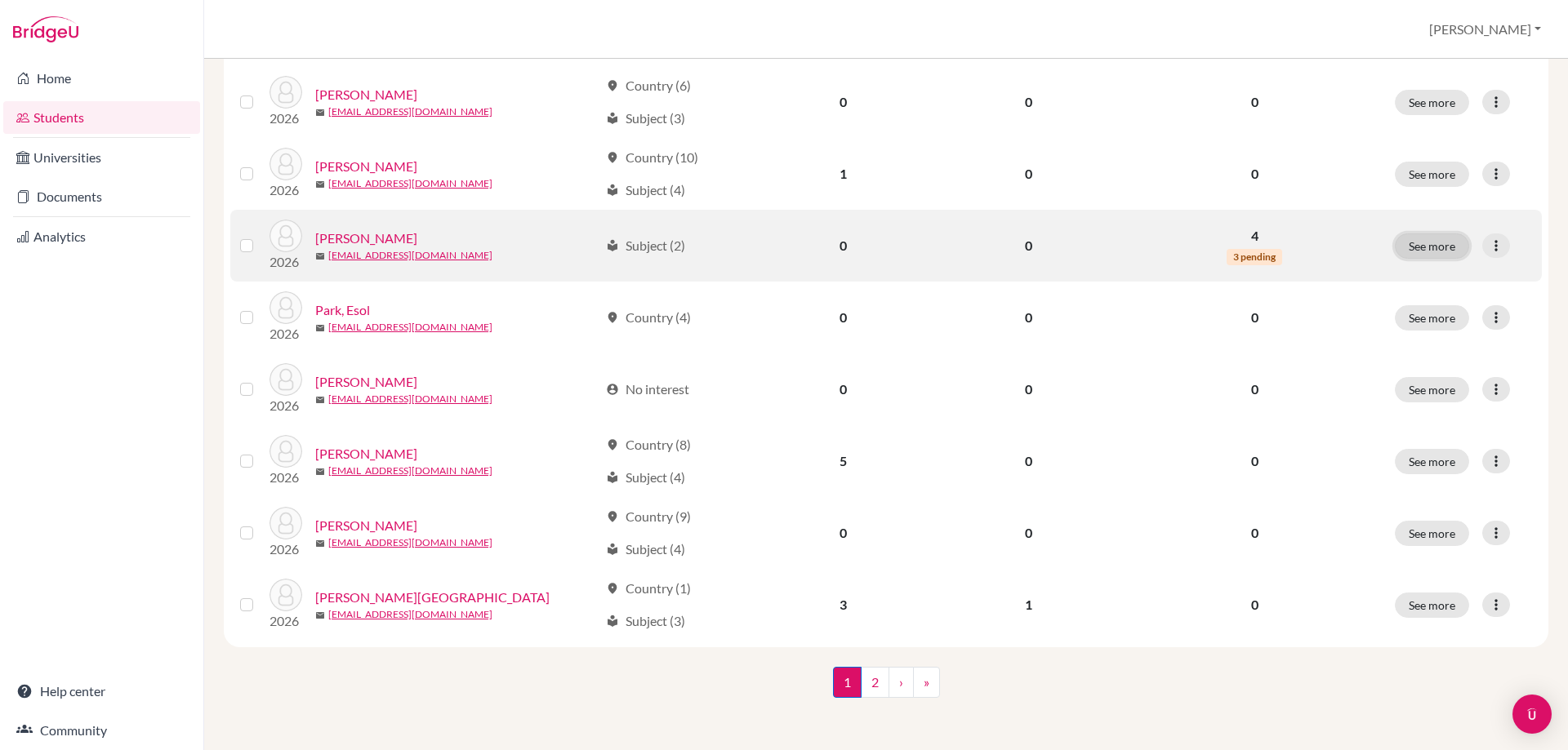
click at [1426, 245] on button "See more" at bounding box center [1432, 246] width 74 height 25
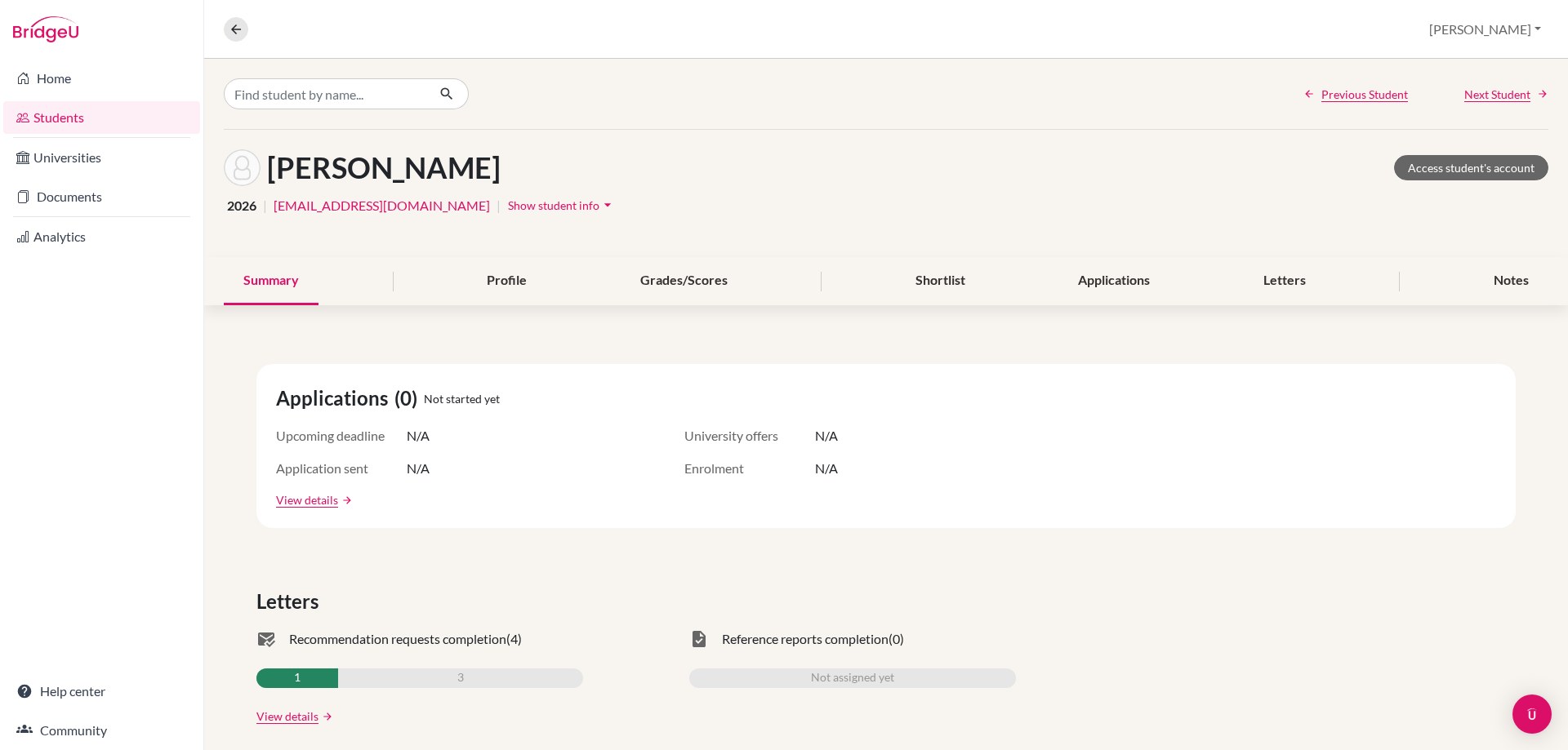
click at [81, 117] on link "Students" at bounding box center [102, 117] width 197 height 33
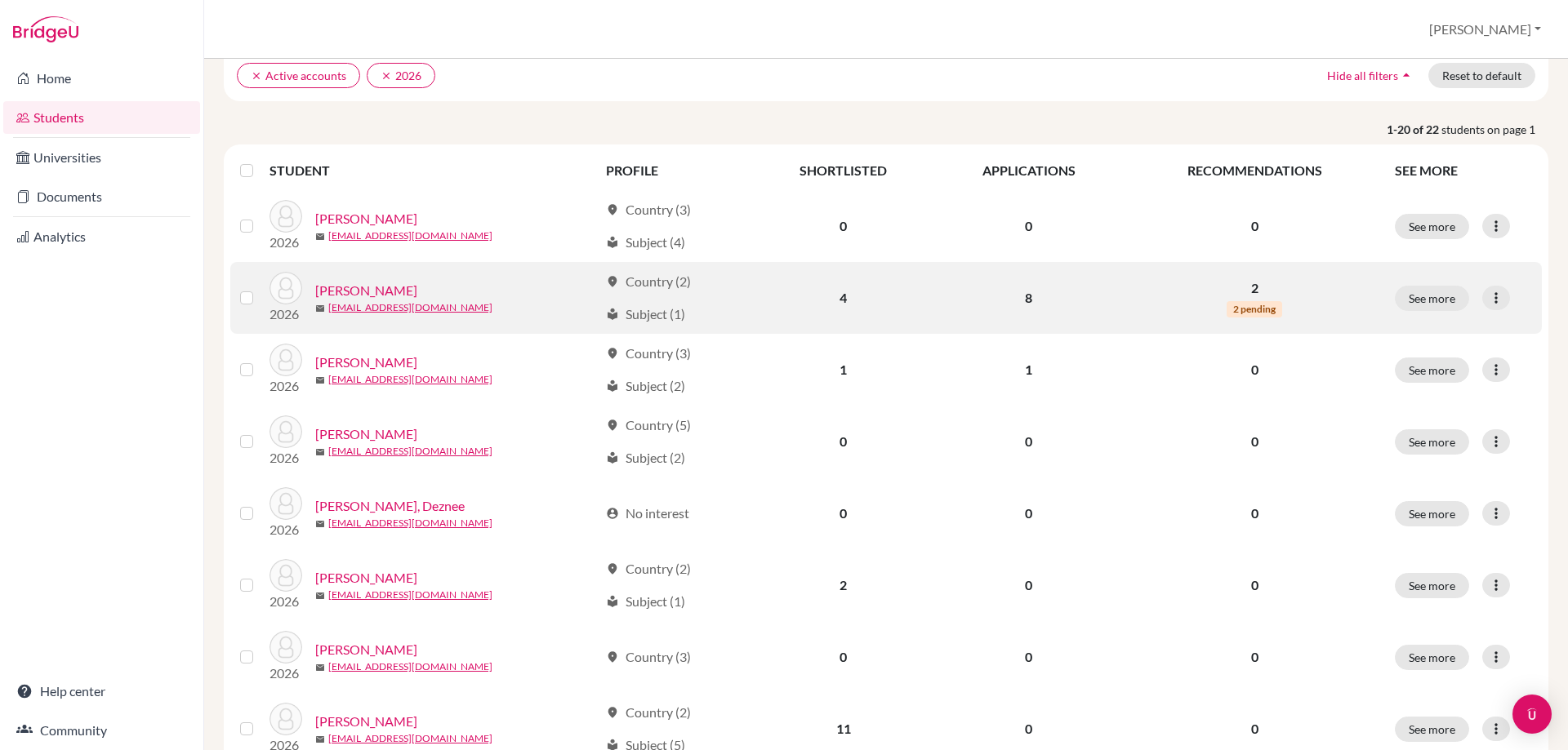
scroll to position [164, 0]
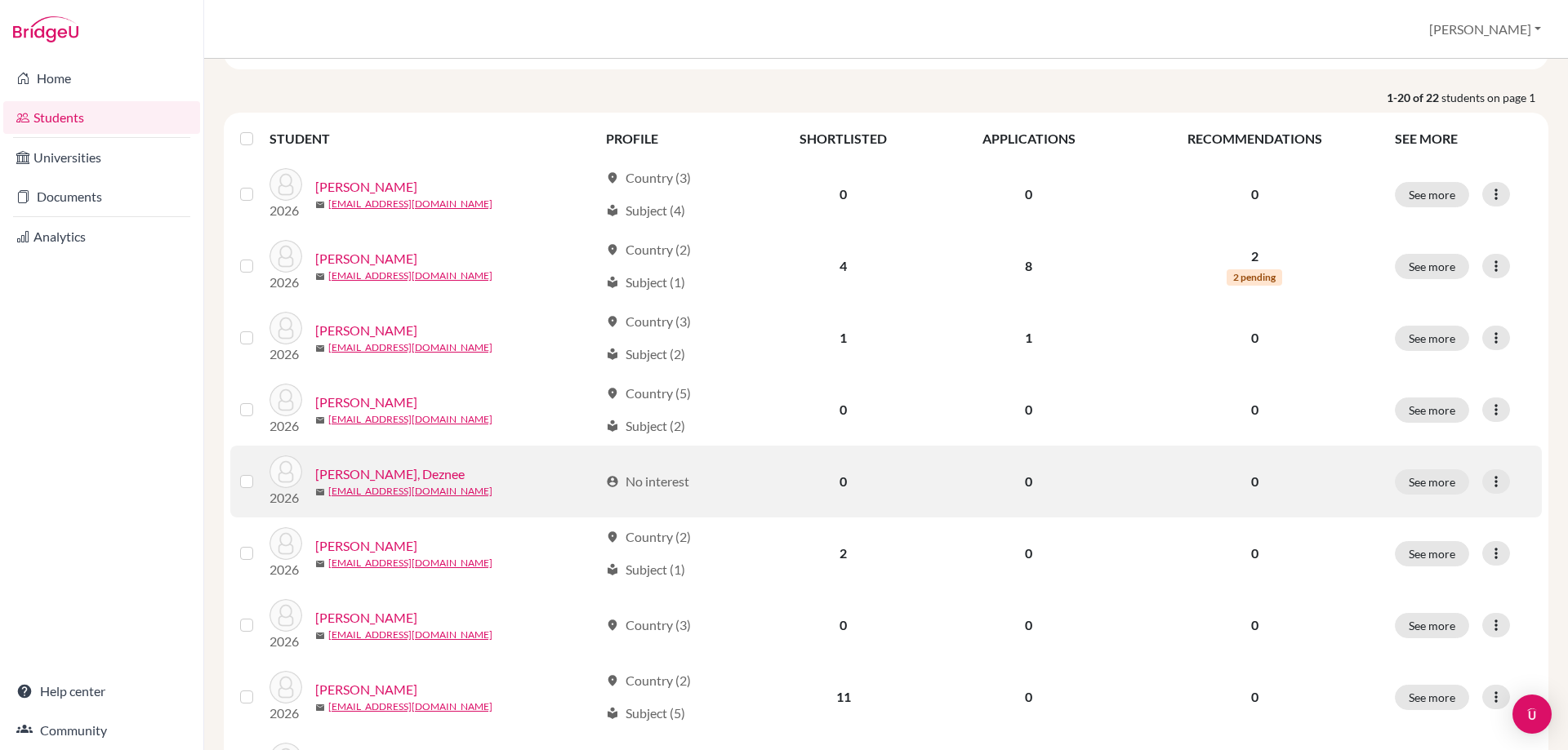
click at [374, 475] on link "[PERSON_NAME], Deznee" at bounding box center [389, 475] width 149 height 20
